Goal: Check status: Check status

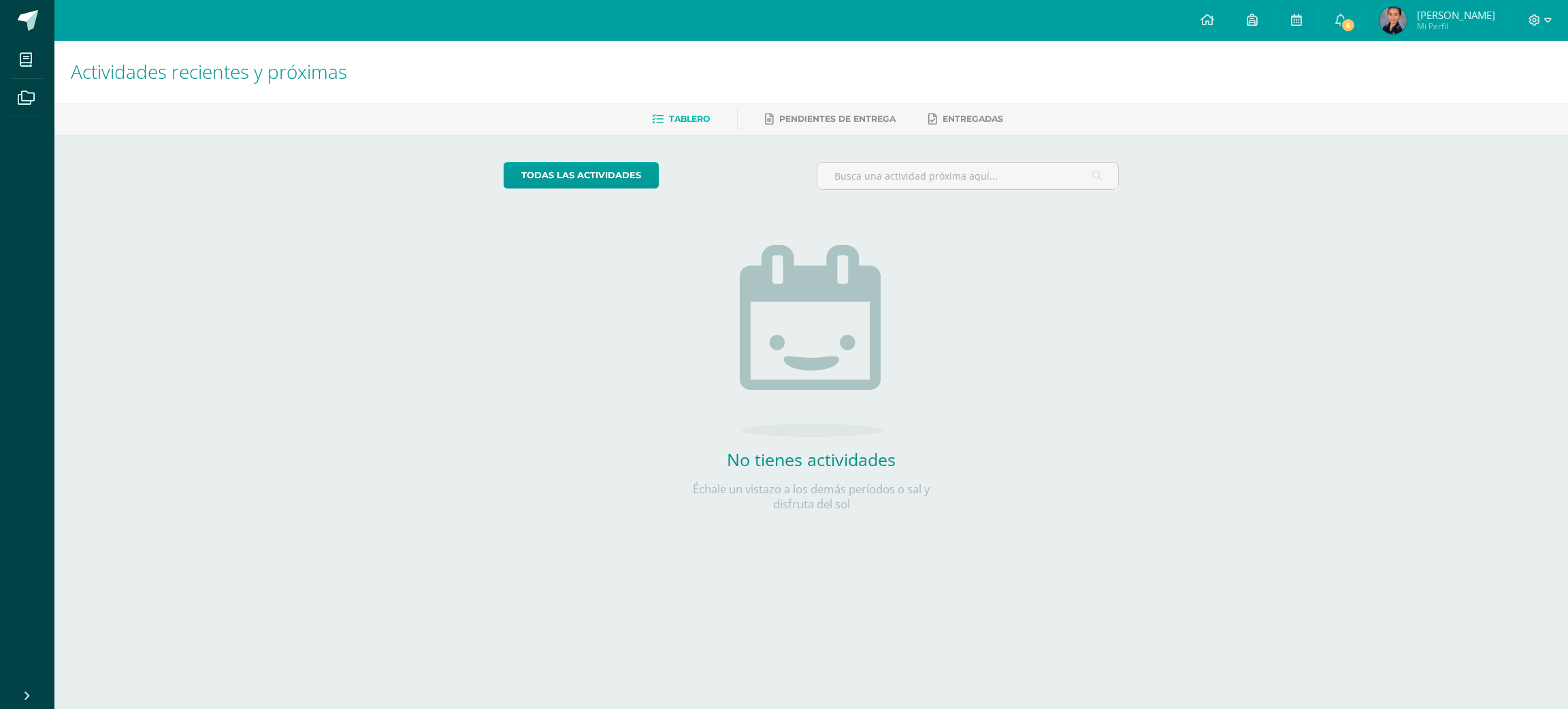
click at [1437, 22] on span "Mi Perfil" at bounding box center [1455, 26] width 78 height 12
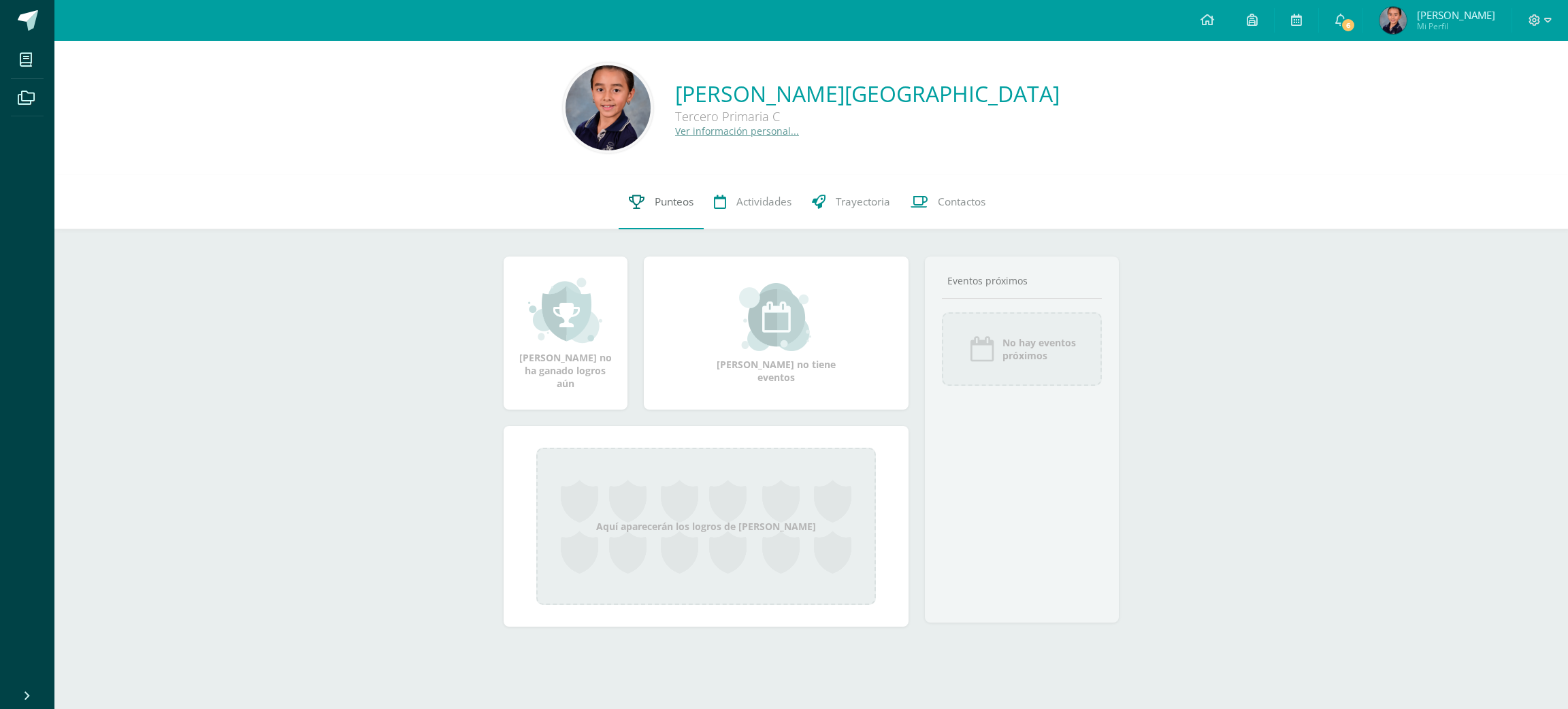
click at [662, 196] on span "Punteos" at bounding box center [674, 202] width 39 height 14
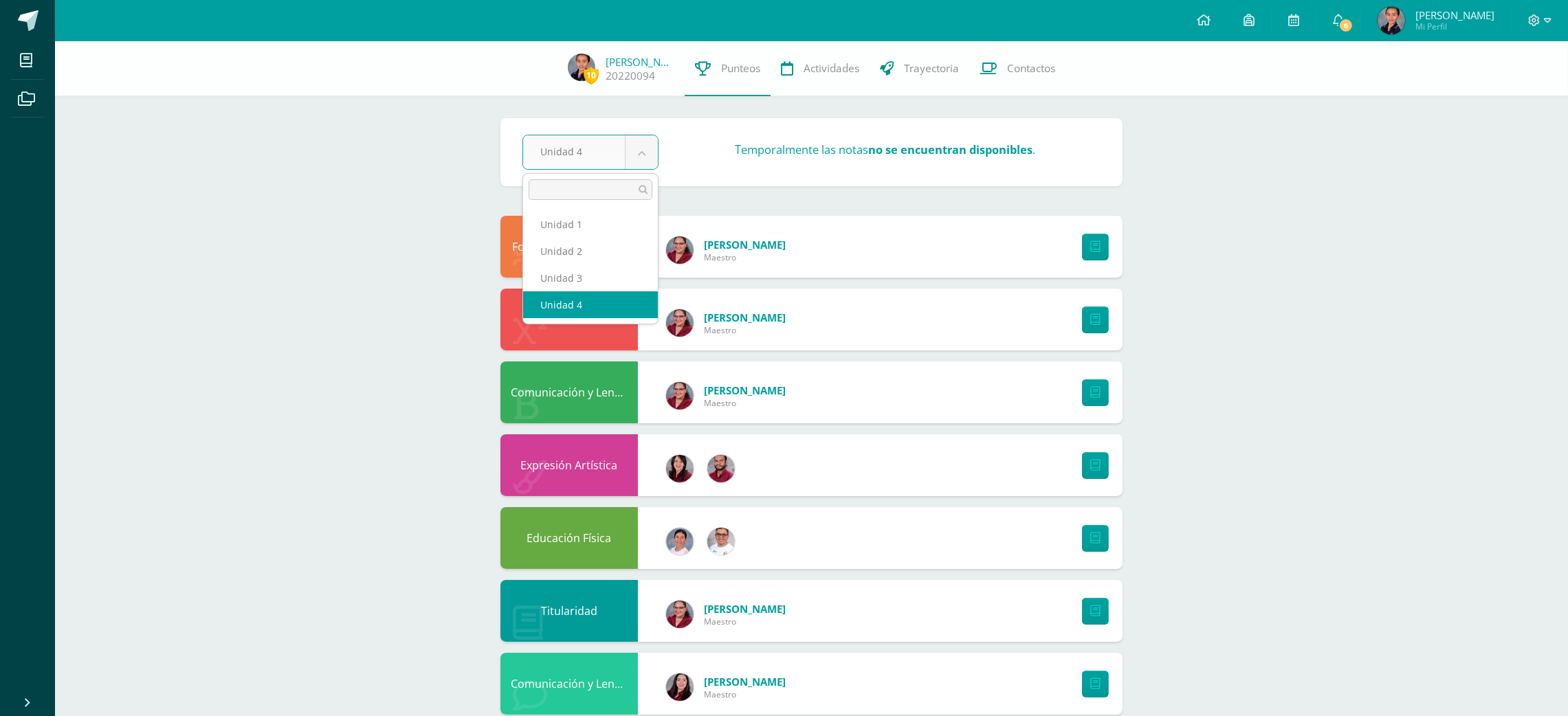
click at [637, 155] on body "Mis cursos Archivos Cerrar panel Comunicación y Lenguaje,Idioma Español Tercero…" at bounding box center [784, 444] width 1568 height 888
select select "Unidad 3"
